Goal: Task Accomplishment & Management: Complete application form

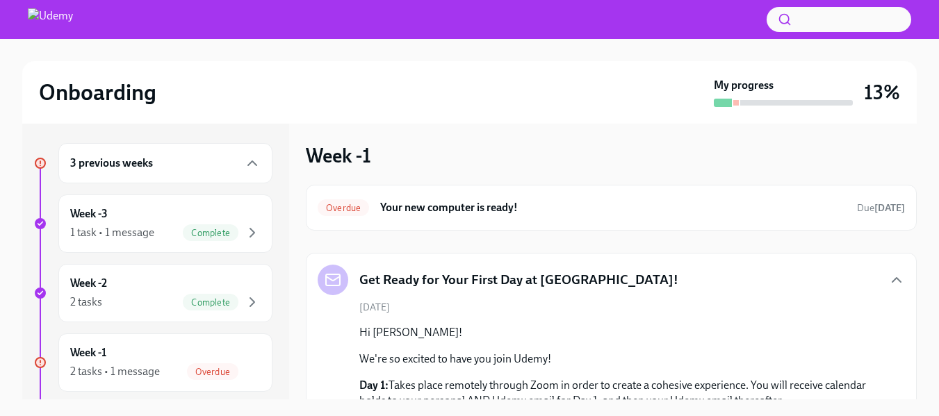
scroll to position [225, 0]
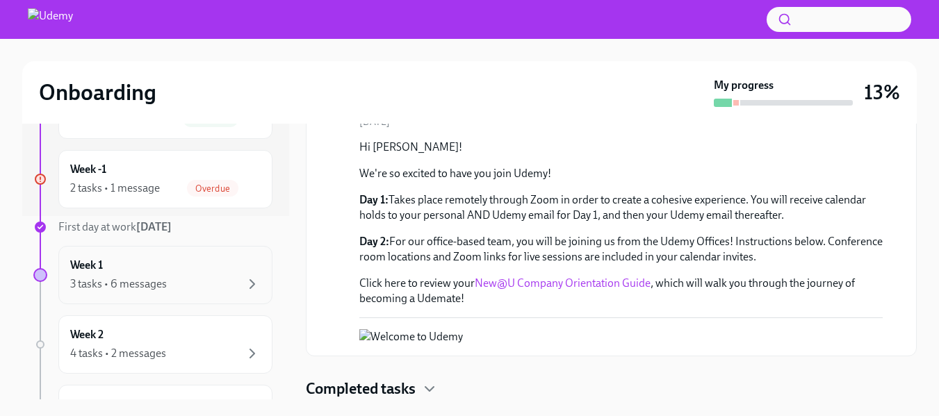
click at [187, 283] on div "3 tasks • 6 messages" at bounding box center [165, 284] width 190 height 17
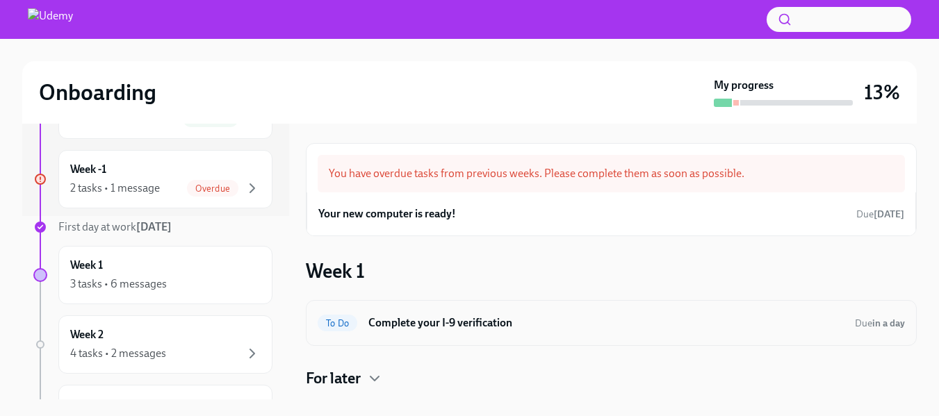
click at [465, 320] on h6 "Complete your I-9 verification" at bounding box center [605, 323] width 475 height 15
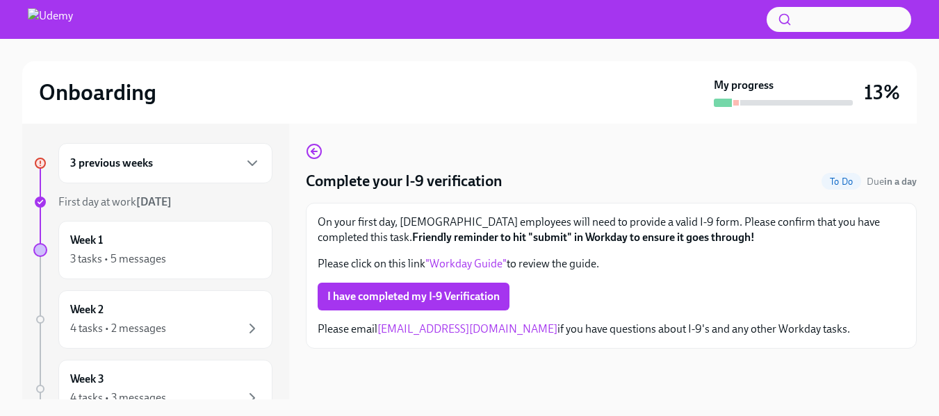
scroll to position [25, 0]
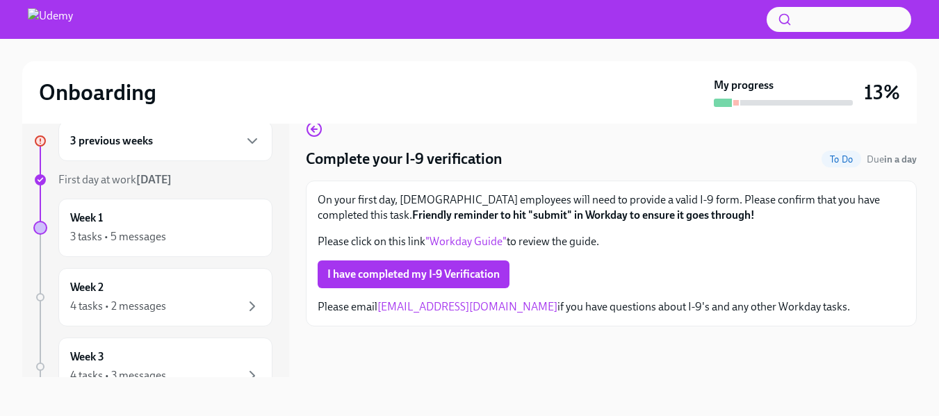
click at [844, 254] on div "On your first day, [DEMOGRAPHIC_DATA] employees will need to provide a valid I-…" at bounding box center [611, 254] width 587 height 122
click at [452, 309] on link "[EMAIL_ADDRESS][DOMAIN_NAME]" at bounding box center [467, 306] width 180 height 13
click at [244, 146] on icon "button" at bounding box center [252, 141] width 17 height 17
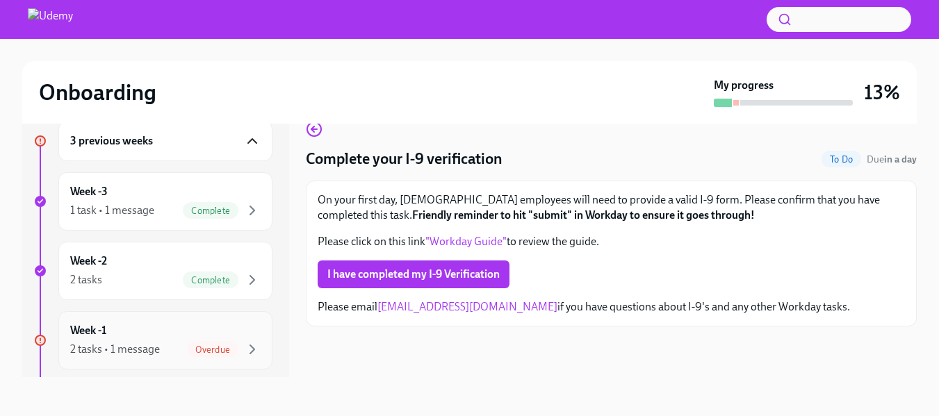
click at [219, 350] on span "Overdue" at bounding box center [212, 350] width 51 height 10
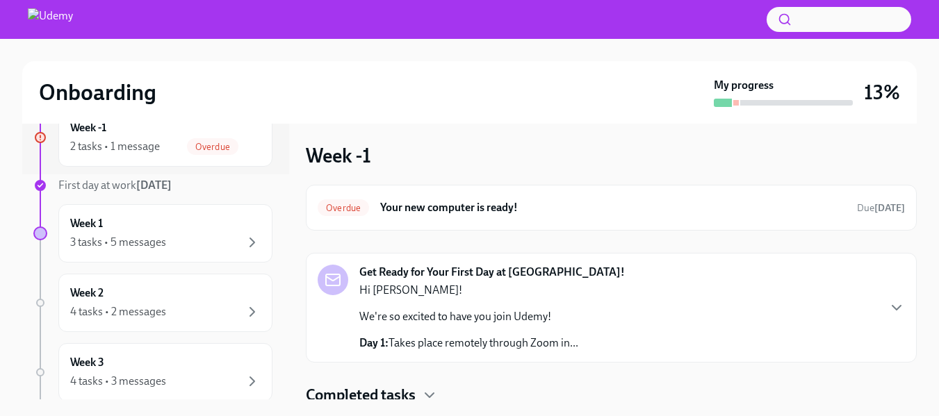
scroll to position [243, 0]
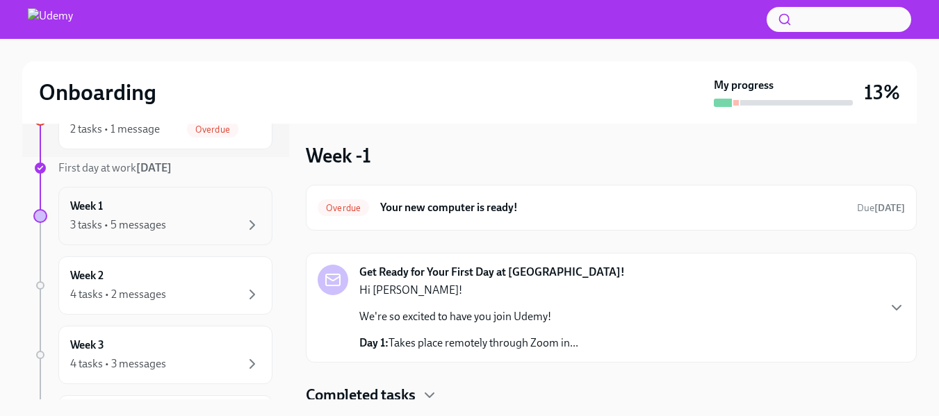
click at [228, 220] on div "3 tasks • 5 messages" at bounding box center [165, 225] width 190 height 17
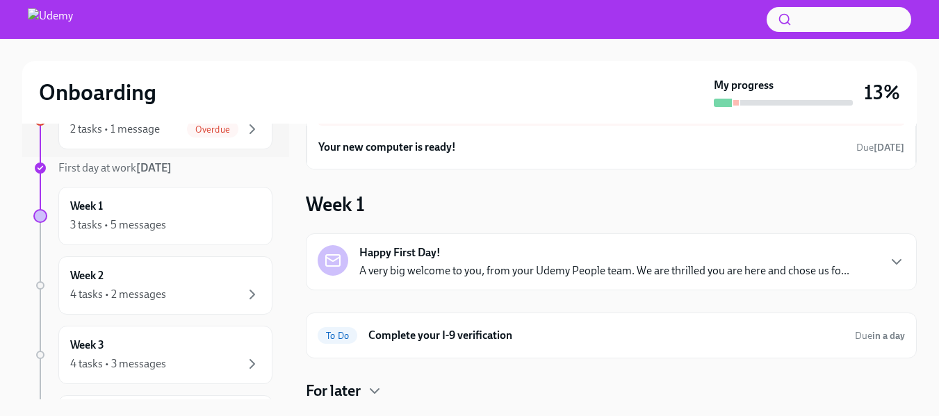
scroll to position [69, 0]
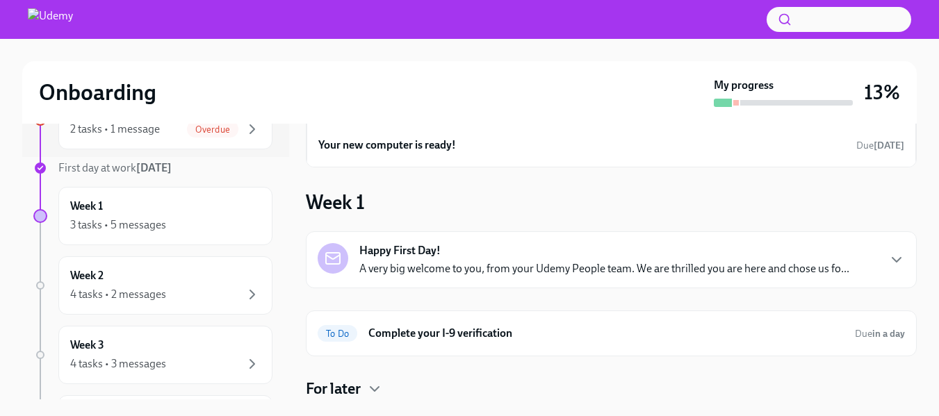
click at [343, 385] on h4 "For later" at bounding box center [333, 389] width 55 height 21
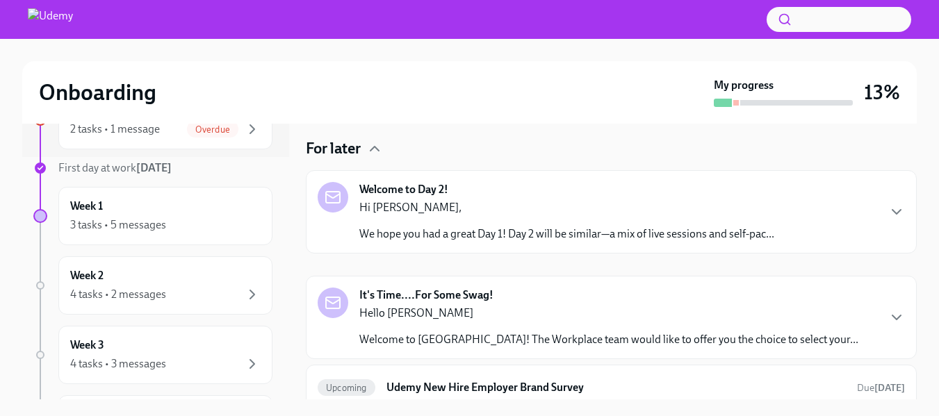
scroll to position [311, 0]
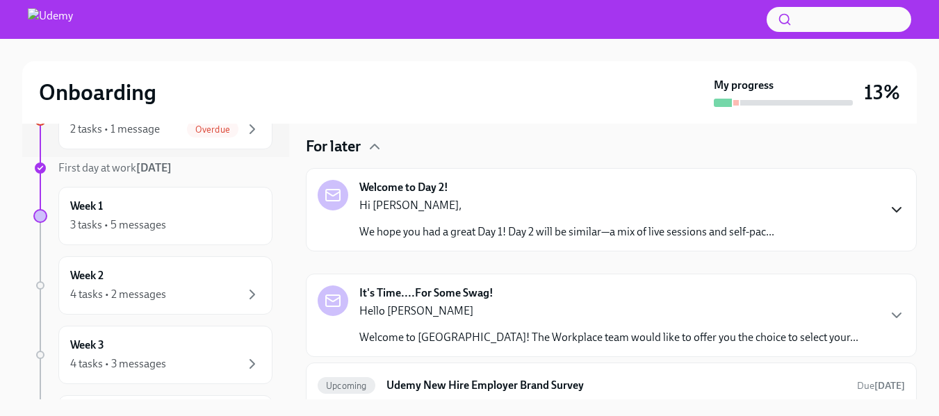
click at [888, 202] on icon "button" at bounding box center [896, 210] width 17 height 17
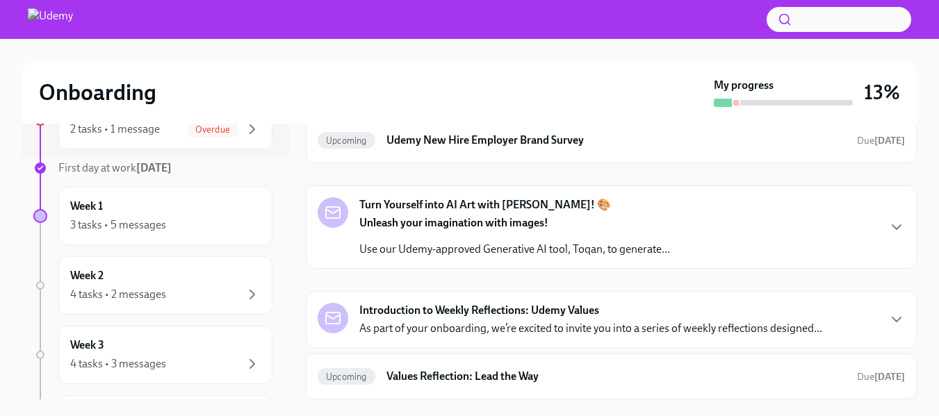
scroll to position [830, 0]
click at [888, 79] on icon "button" at bounding box center [896, 70] width 17 height 17
click at [813, 148] on h6 "Udemy New Hire Employer Brand Survey" at bounding box center [615, 140] width 459 height 15
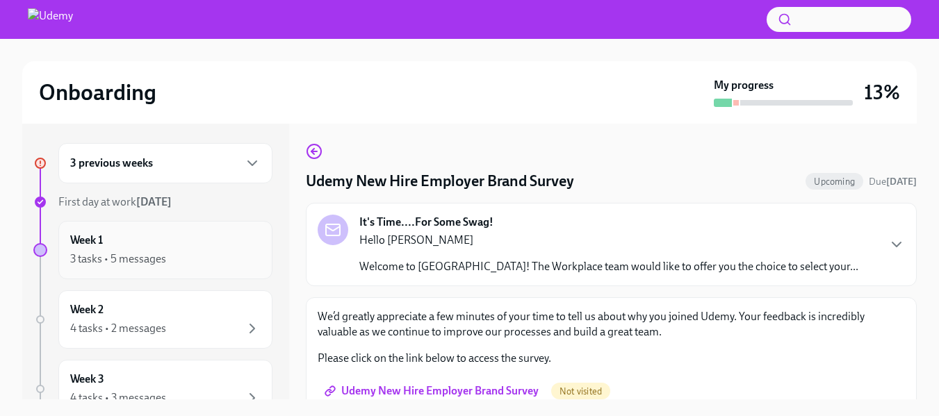
click at [219, 240] on div "Week 1 3 tasks • 5 messages" at bounding box center [165, 250] width 190 height 35
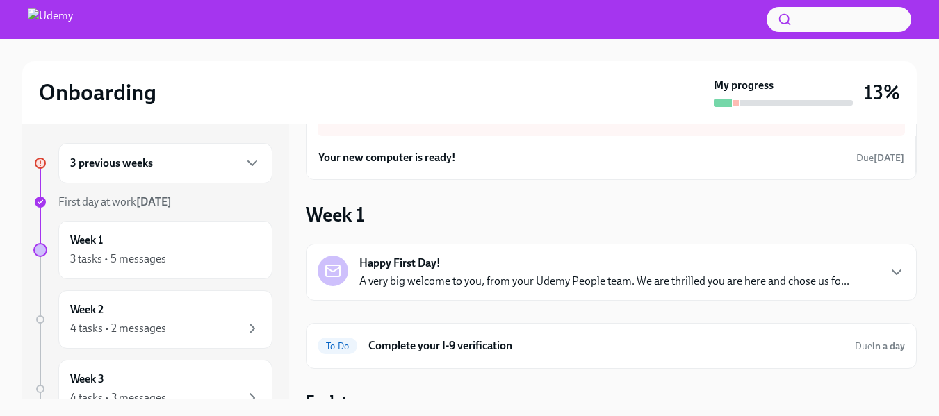
scroll to position [69, 0]
